Goal: Information Seeking & Learning: Learn about a topic

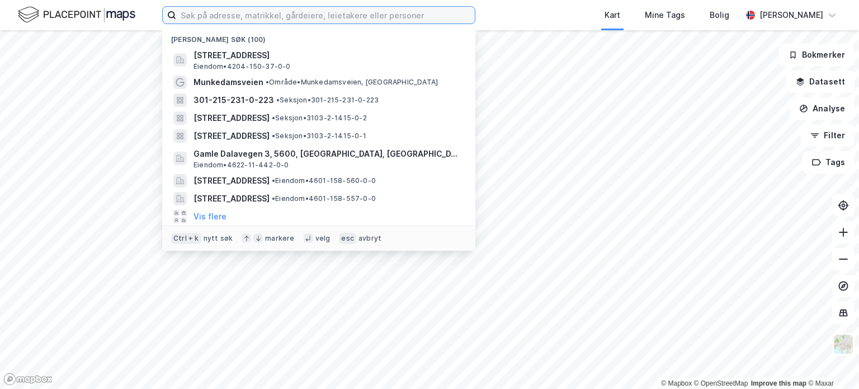
click at [215, 18] on input at bounding box center [325, 15] width 299 height 17
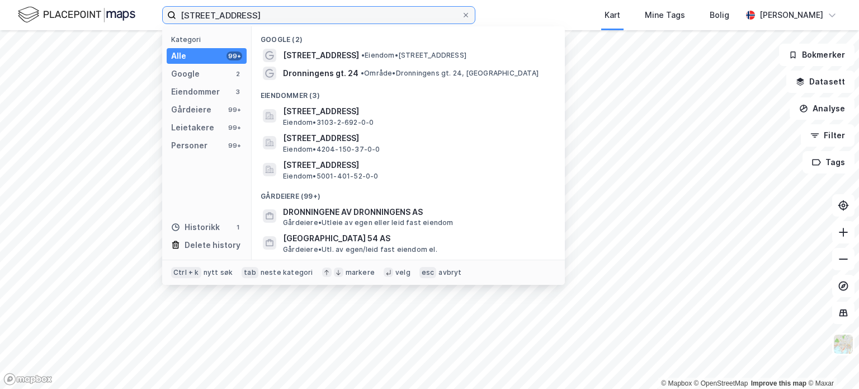
click at [237, 15] on input "[STREET_ADDRESS]" at bounding box center [318, 15] width 285 height 17
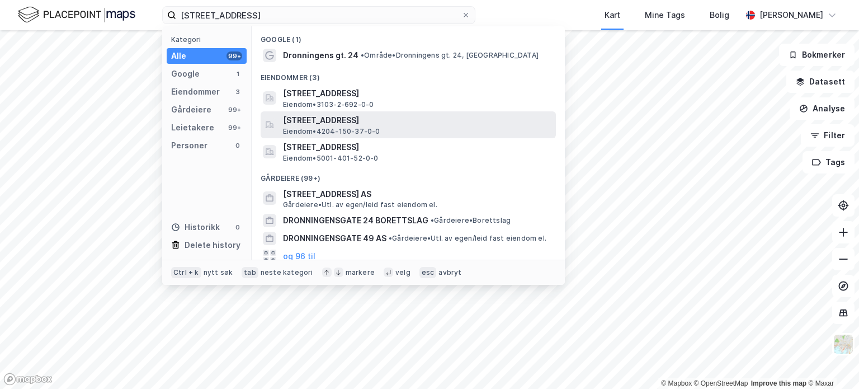
click at [347, 120] on span "[STREET_ADDRESS]" at bounding box center [417, 120] width 269 height 13
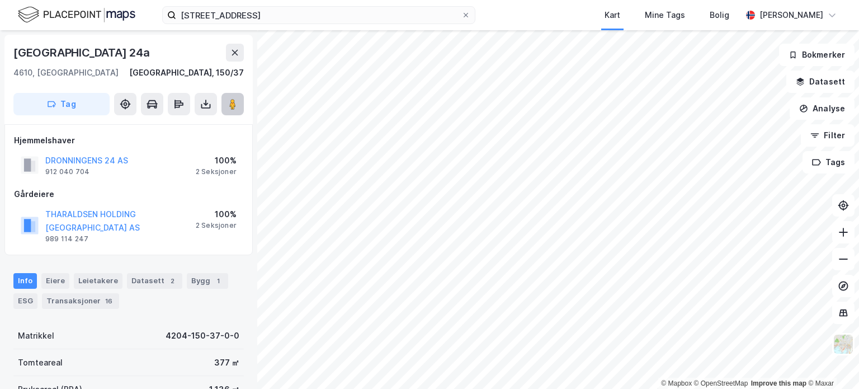
click at [235, 106] on image at bounding box center [232, 103] width 7 height 11
click at [28, 302] on div "ESG" at bounding box center [25, 301] width 24 height 16
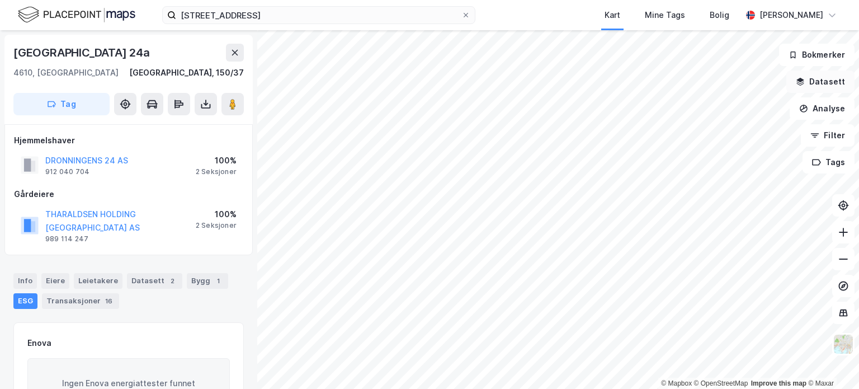
click at [822, 84] on button "Datasett" at bounding box center [820, 81] width 68 height 22
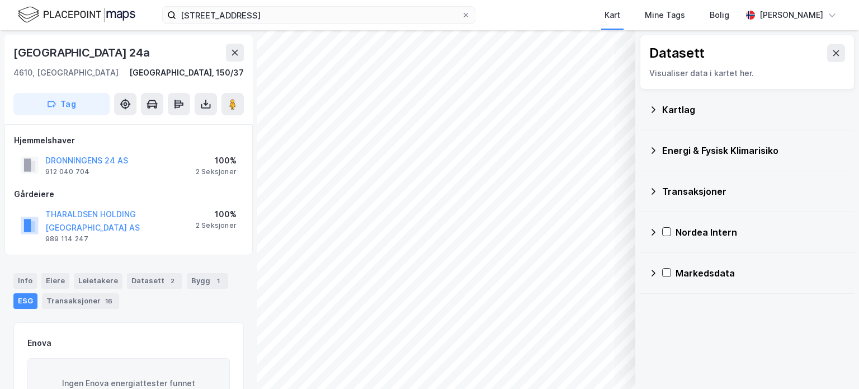
click at [707, 147] on div "Energi & Fysisk Klimarisiko" at bounding box center [753, 150] width 183 height 13
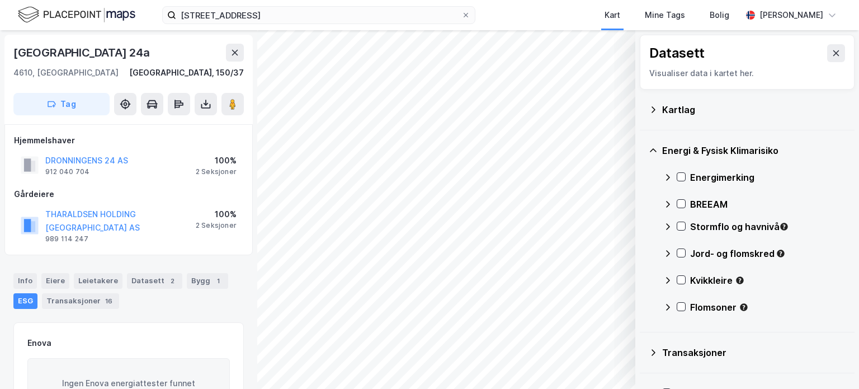
click at [681, 232] on div "Stormflo og havnivå" at bounding box center [754, 231] width 182 height 27
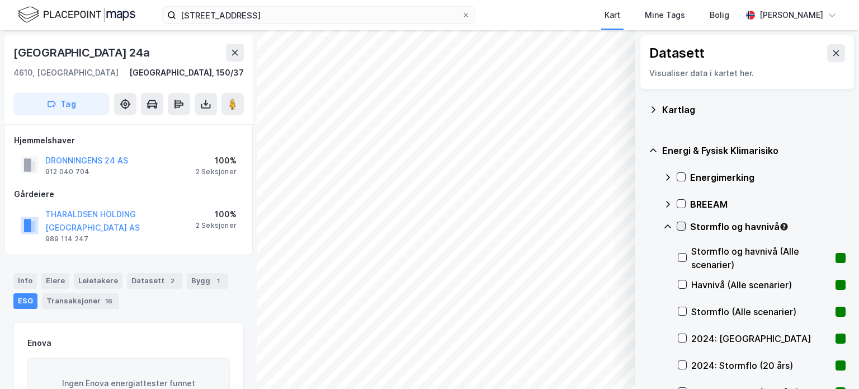
click at [682, 228] on icon at bounding box center [681, 226] width 8 height 8
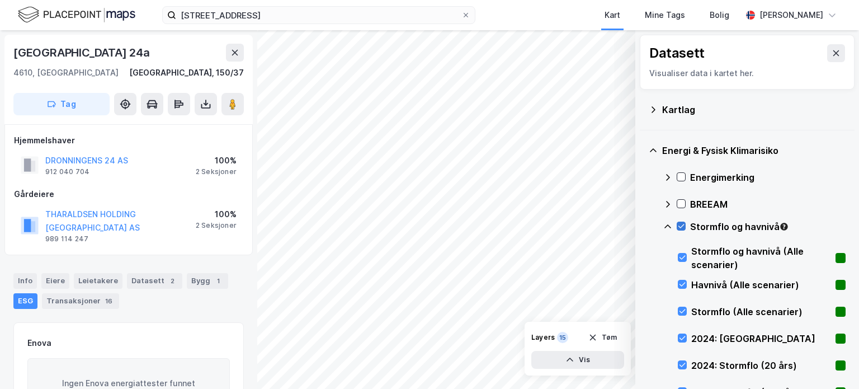
click at [682, 228] on icon at bounding box center [681, 226] width 8 height 8
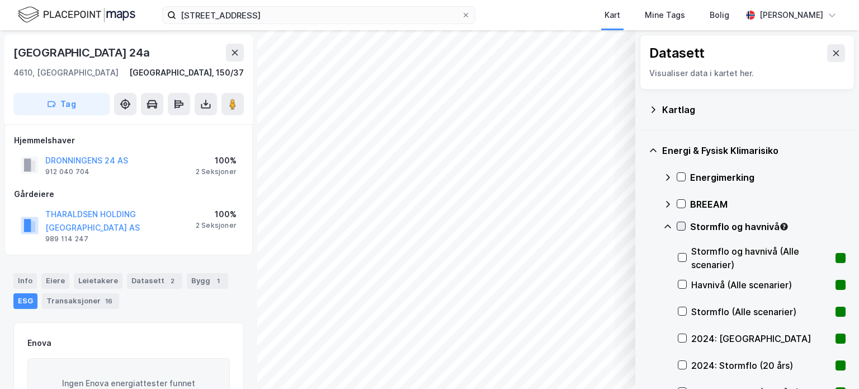
scroll to position [448, 0]
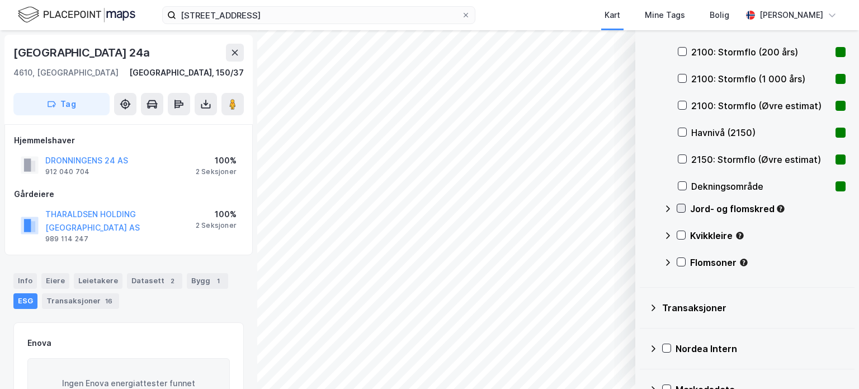
click at [678, 205] on icon at bounding box center [681, 208] width 8 height 8
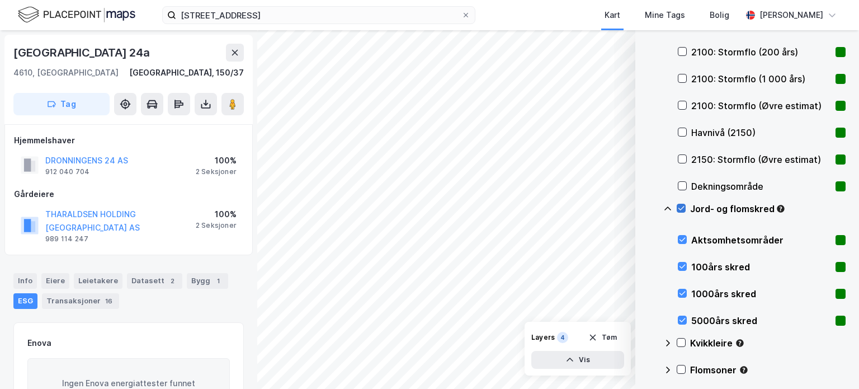
click at [678, 205] on icon at bounding box center [681, 208] width 8 height 8
click at [680, 343] on icon at bounding box center [682, 343] width 6 height 4
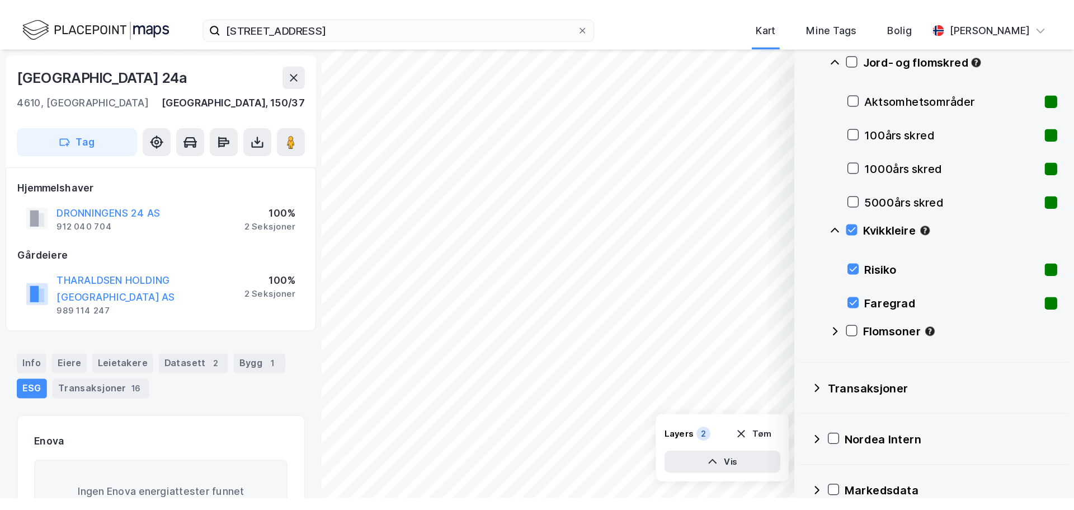
scroll to position [633, 0]
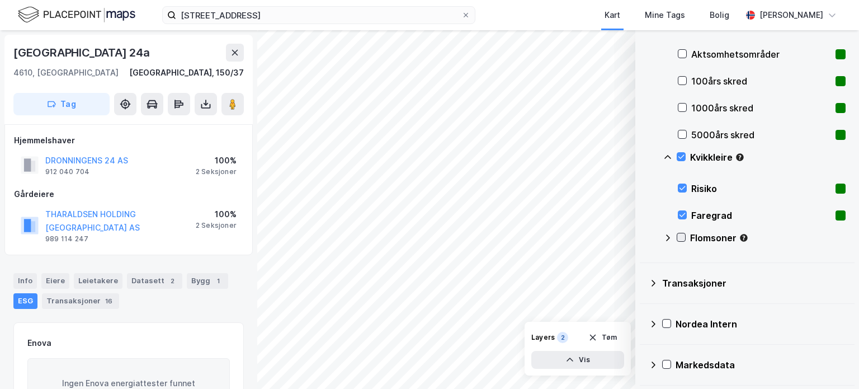
click at [684, 237] on icon at bounding box center [681, 237] width 8 height 8
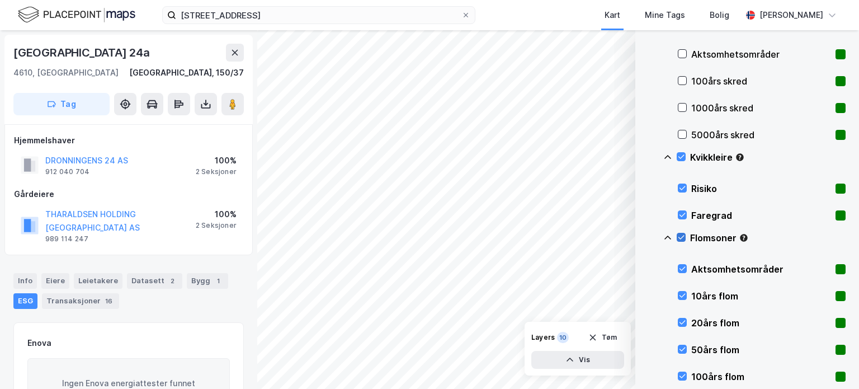
click at [684, 237] on icon at bounding box center [681, 237] width 8 height 8
click at [683, 155] on icon at bounding box center [682, 157] width 6 height 4
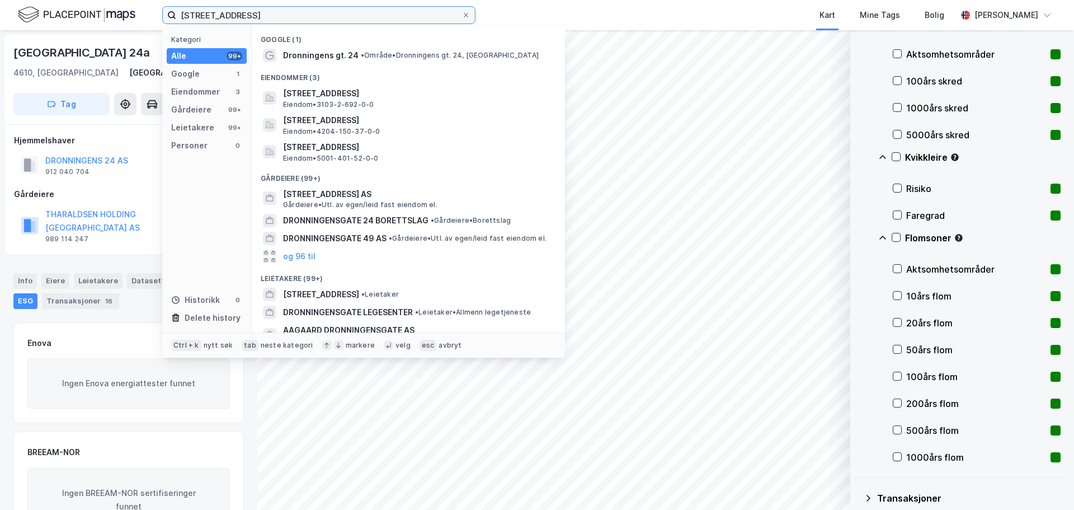
drag, startPoint x: 273, startPoint y: 12, endPoint x: 90, endPoint y: -3, distance: 183.5
click at [90, 0] on html "[STREET_ADDRESS] Kategori Alle 99+ Google 1 Eiendommer 3 Gårdeiere 99+ Leietake…" at bounding box center [537, 255] width 1074 height 510
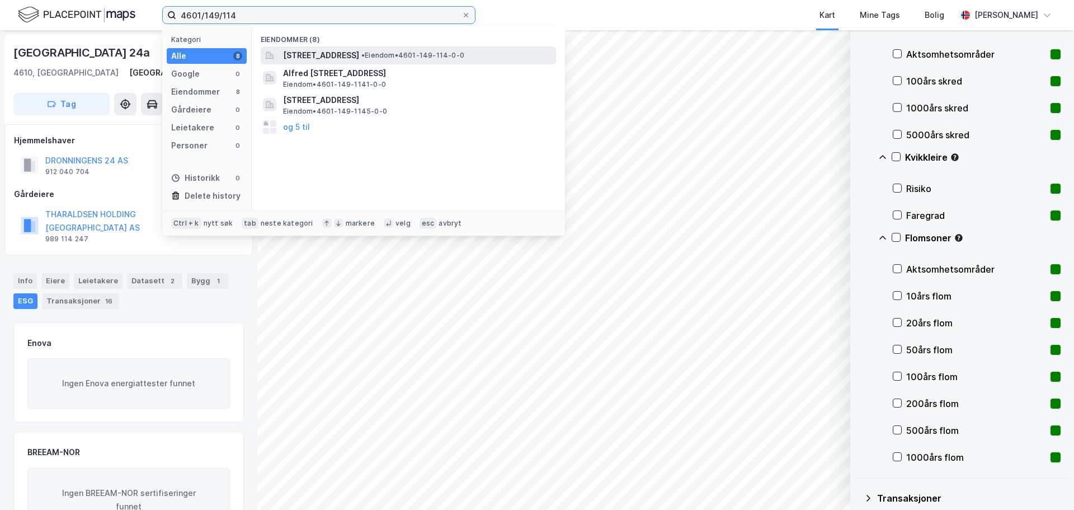
type input "4601/149/114"
click at [347, 54] on span "[STREET_ADDRESS]" at bounding box center [321, 55] width 76 height 13
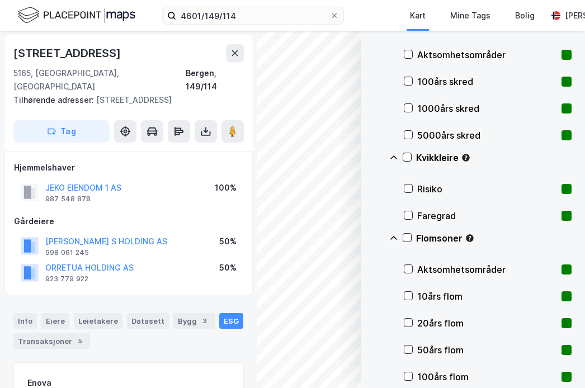
scroll to position [633, 0]
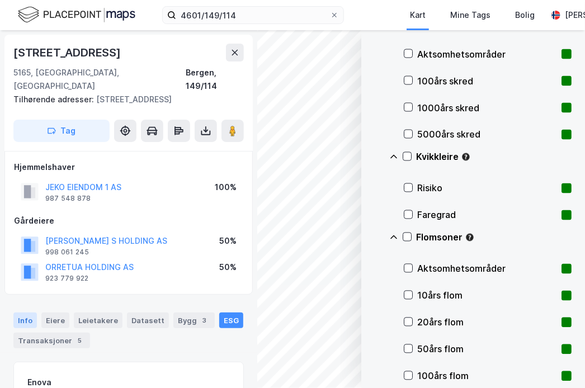
click at [15, 313] on div "Info" at bounding box center [24, 321] width 23 height 16
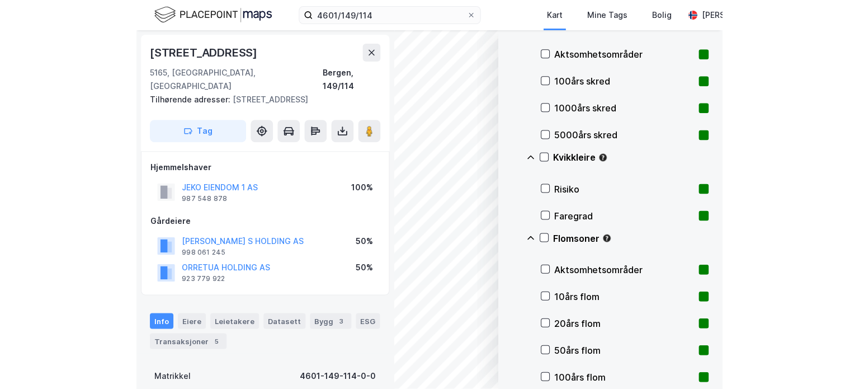
scroll to position [112, 0]
